Goal: Information Seeking & Learning: Learn about a topic

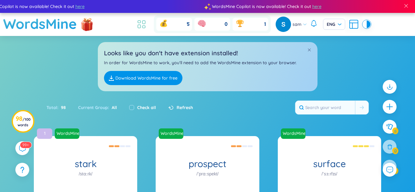
click at [141, 24] on icon at bounding box center [141, 24] width 11 height 11
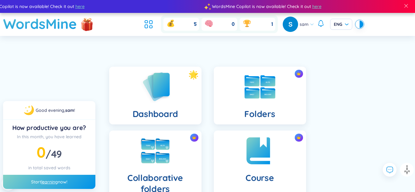
scroll to position [185, 0]
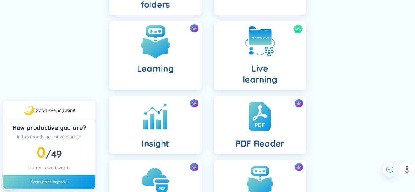
click at [173, 68] on h4 "Learning" at bounding box center [155, 68] width 37 height 11
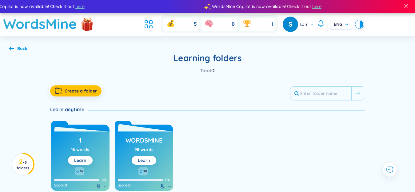
click at [144, 159] on link "Learn" at bounding box center [144, 161] width 12 height 6
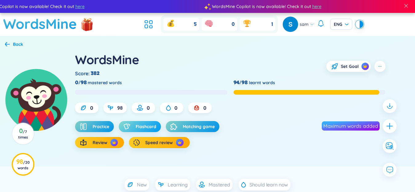
click at [153, 121] on button "Flashcard" at bounding box center [140, 126] width 42 height 11
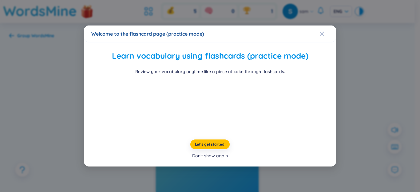
click at [205, 156] on div "Don't show again" at bounding box center [210, 156] width 36 height 7
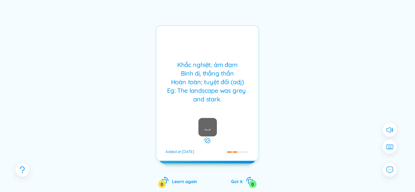
scroll to position [62, 0]
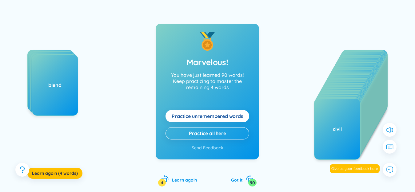
click at [235, 118] on span "Practice unremembered words" at bounding box center [208, 116] width 72 height 7
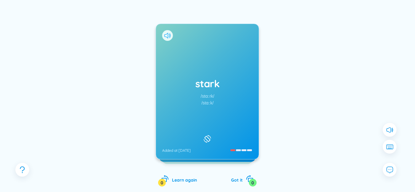
click at [169, 33] on icon at bounding box center [167, 36] width 6 height 6
click at [195, 72] on div "stark /stɑːrk/ /stɑːk/ Added at [DATE]" at bounding box center [207, 91] width 103 height 135
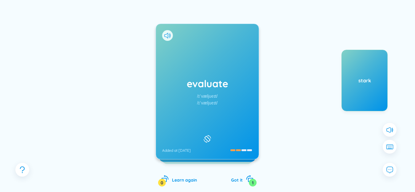
click at [166, 34] on icon at bounding box center [167, 36] width 6 height 6
click at [187, 58] on div "evaluate /ɪˈvæljueɪt/ /ɪˈvæljueɪt/ Added at [DATE]" at bounding box center [207, 91] width 103 height 135
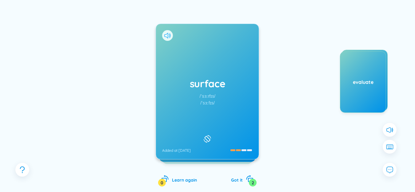
click at [167, 35] on icon at bounding box center [167, 36] width 6 height 6
click at [203, 67] on div "surface /ˈsɜːrfɪs/ /ˈsɜːfɪs/ Added at [DATE]" at bounding box center [207, 91] width 103 height 135
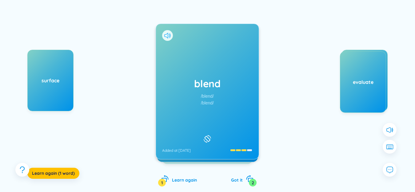
click at [167, 35] on icon at bounding box center [167, 36] width 6 height 6
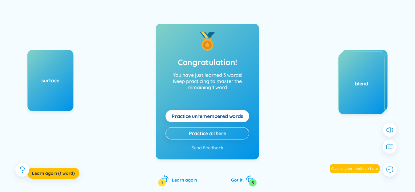
click at [222, 116] on span "Practice unremembered words" at bounding box center [208, 116] width 72 height 7
